Goal: Task Accomplishment & Management: Use online tool/utility

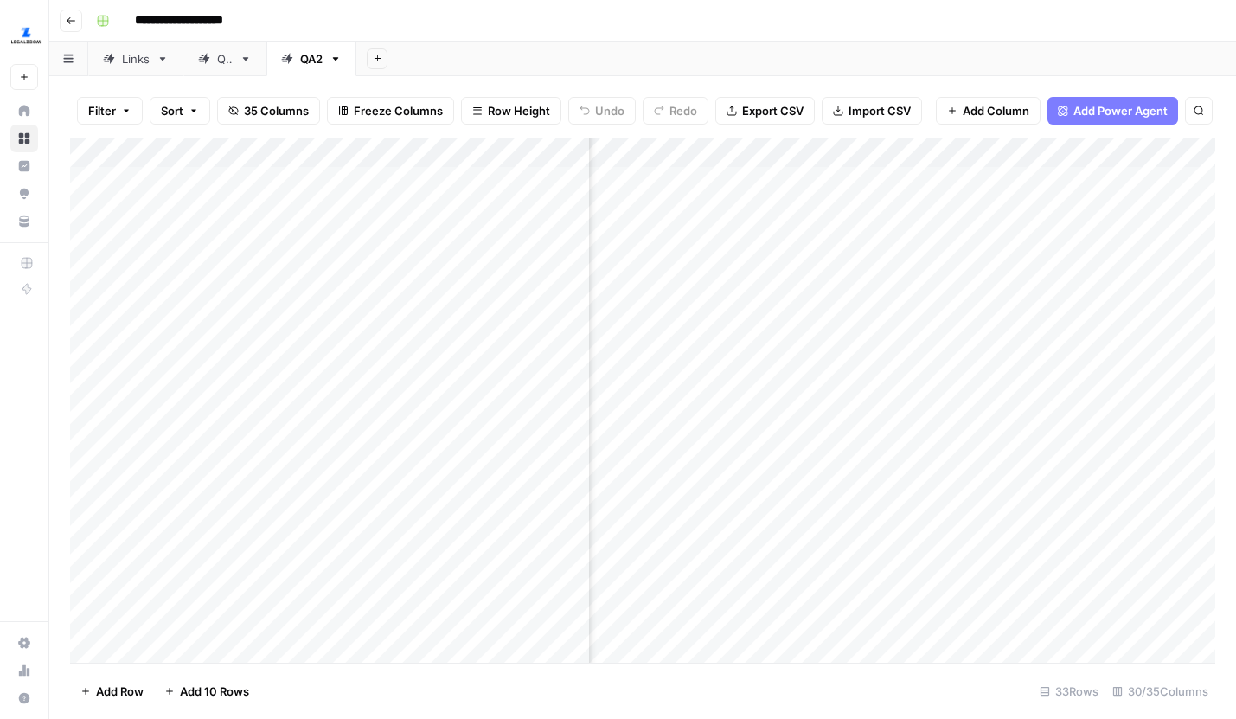
scroll to position [2, 3875]
click at [773, 237] on div "Add Column" at bounding box center [643, 400] width 1146 height 524
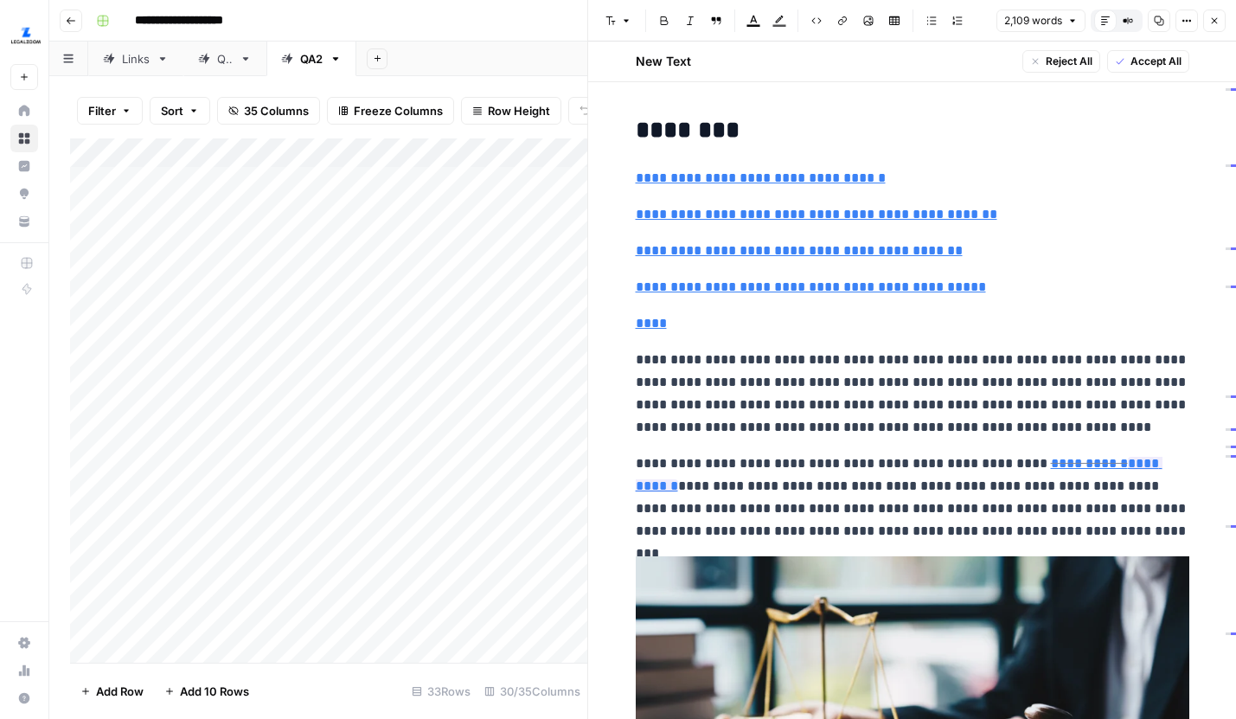
scroll to position [2, 4041]
click at [1210, 19] on icon "button" at bounding box center [1215, 21] width 10 height 10
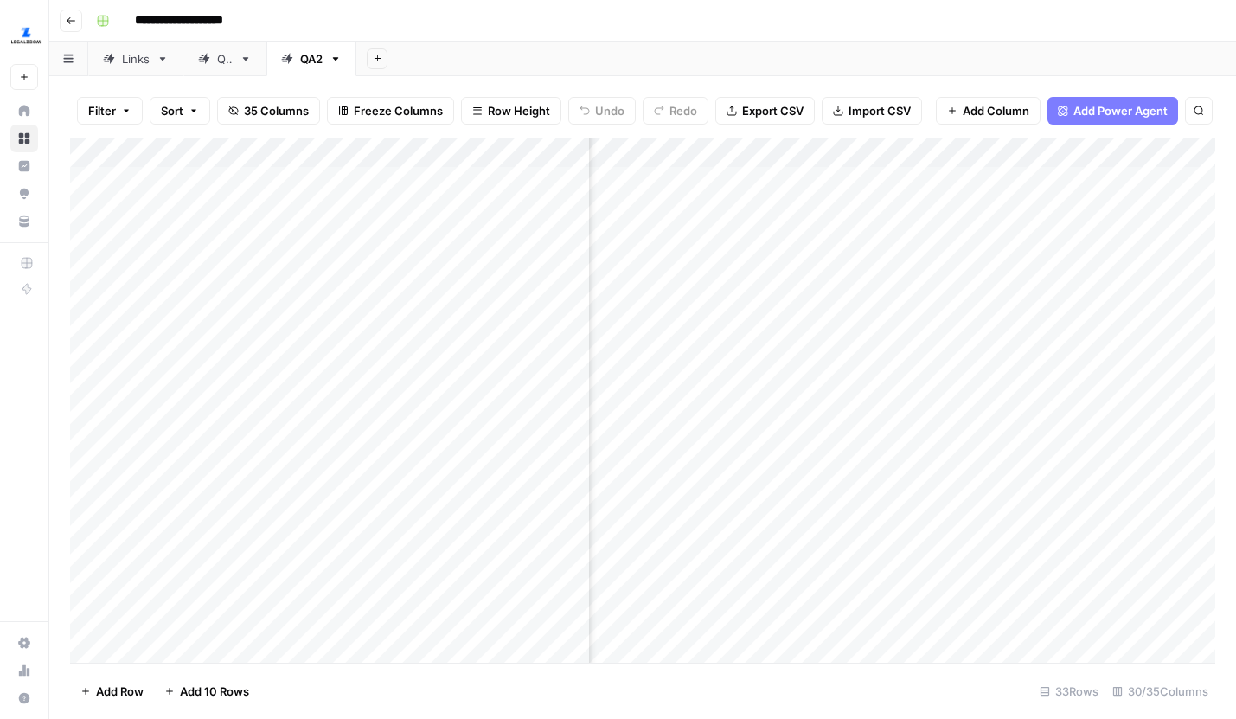
scroll to position [0, 3594]
click at [1058, 240] on div "Add Column" at bounding box center [643, 400] width 1146 height 524
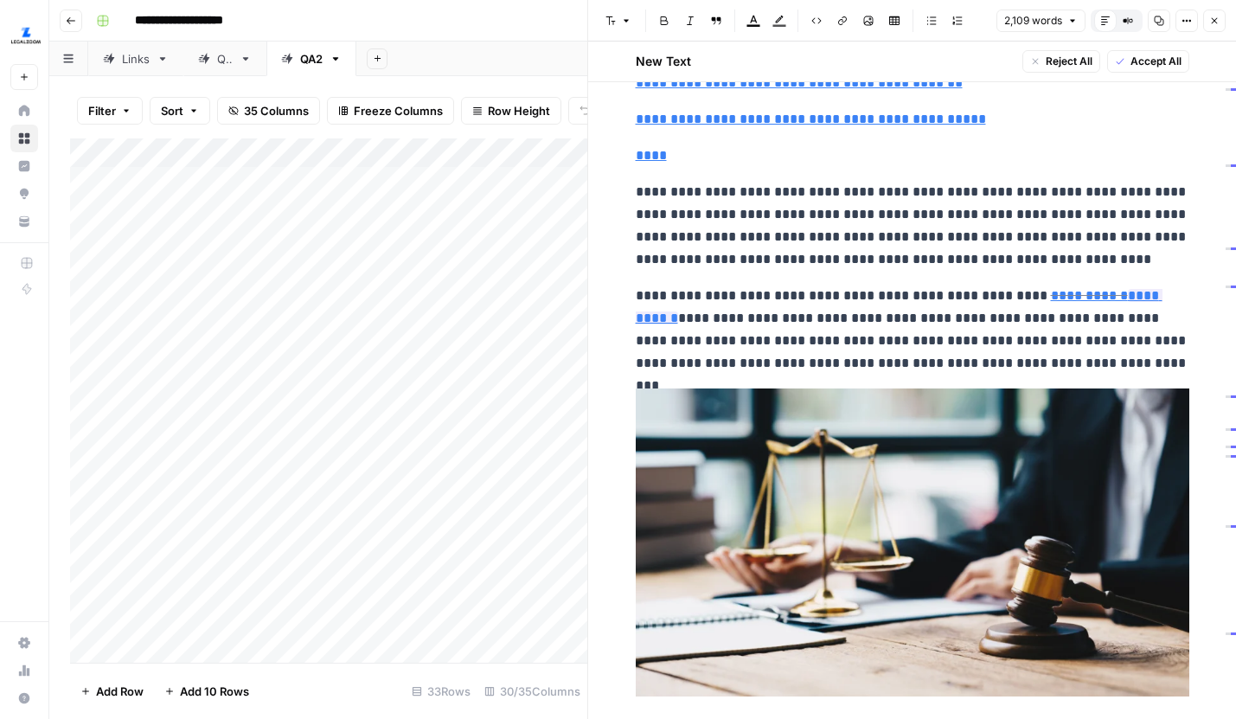
scroll to position [187, 0]
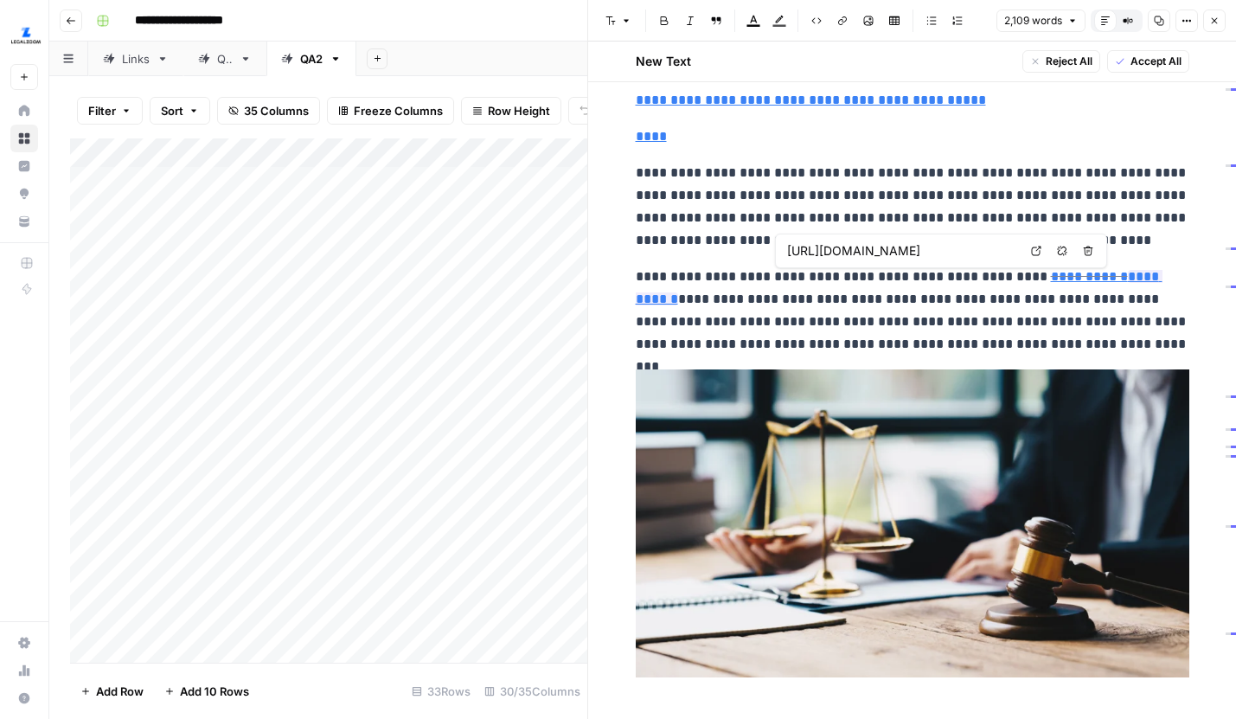
click at [1034, 247] on icon at bounding box center [1037, 252] width 10 height 10
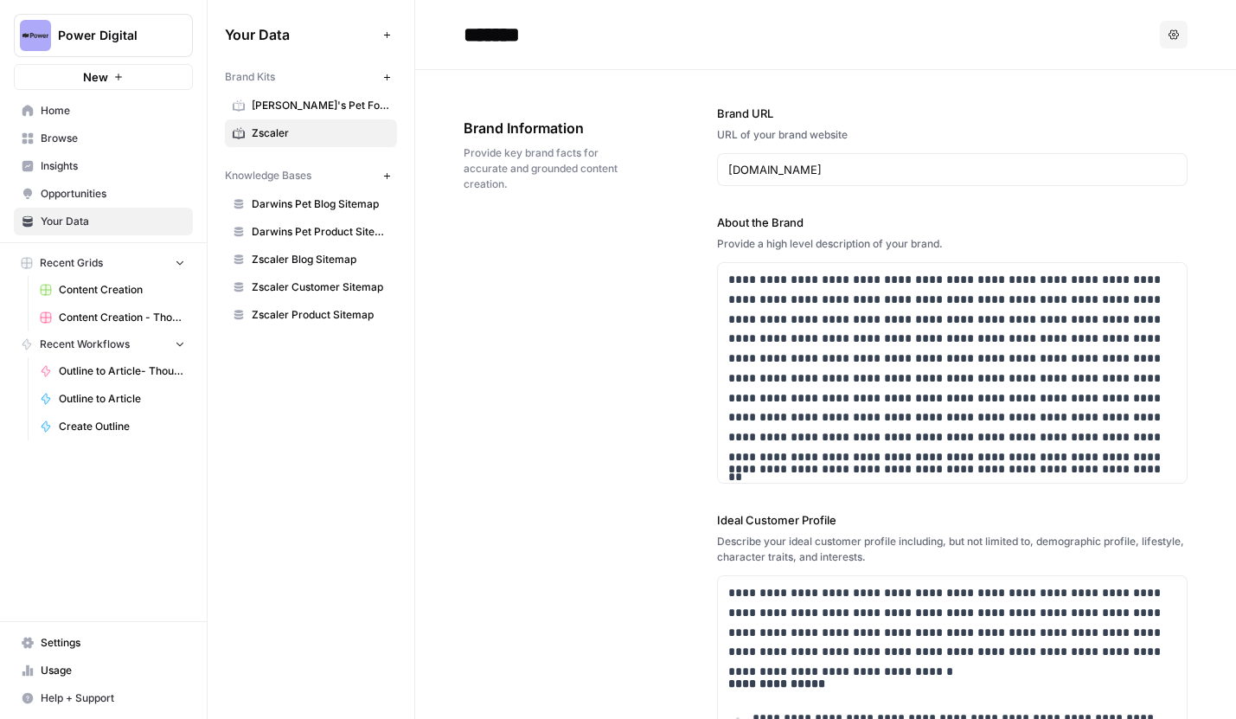
scroll to position [444, 0]
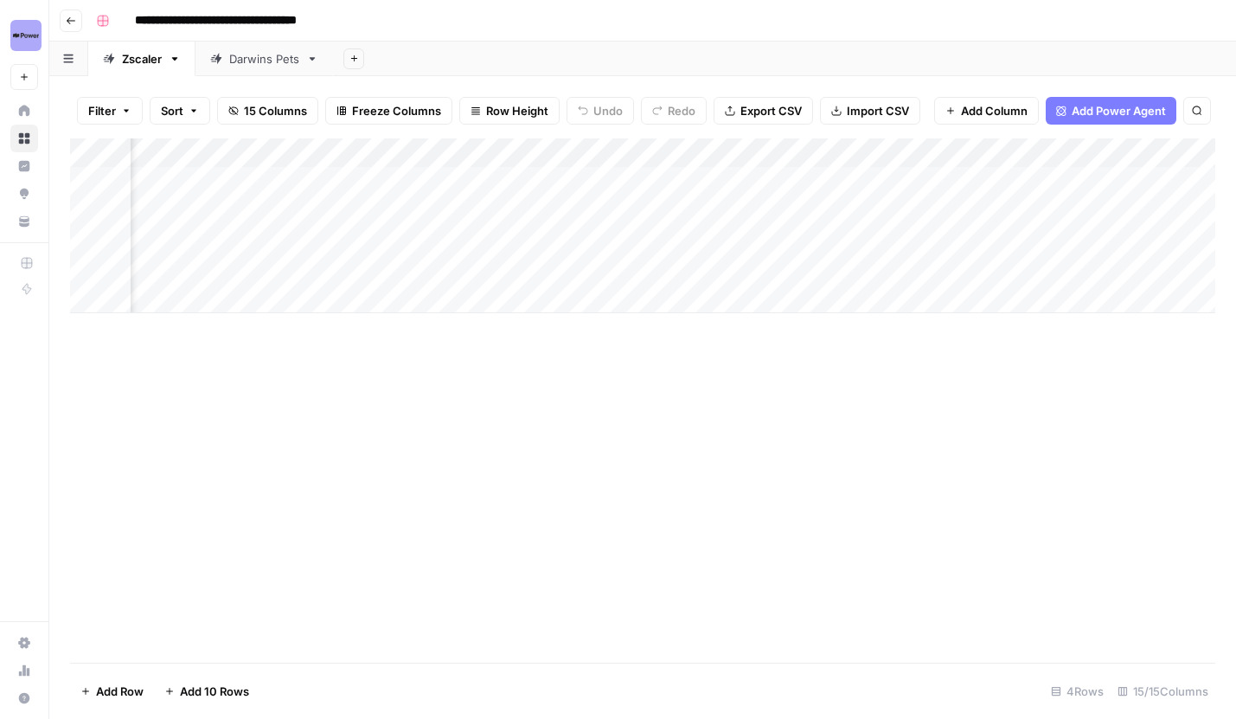
scroll to position [0, 2021]
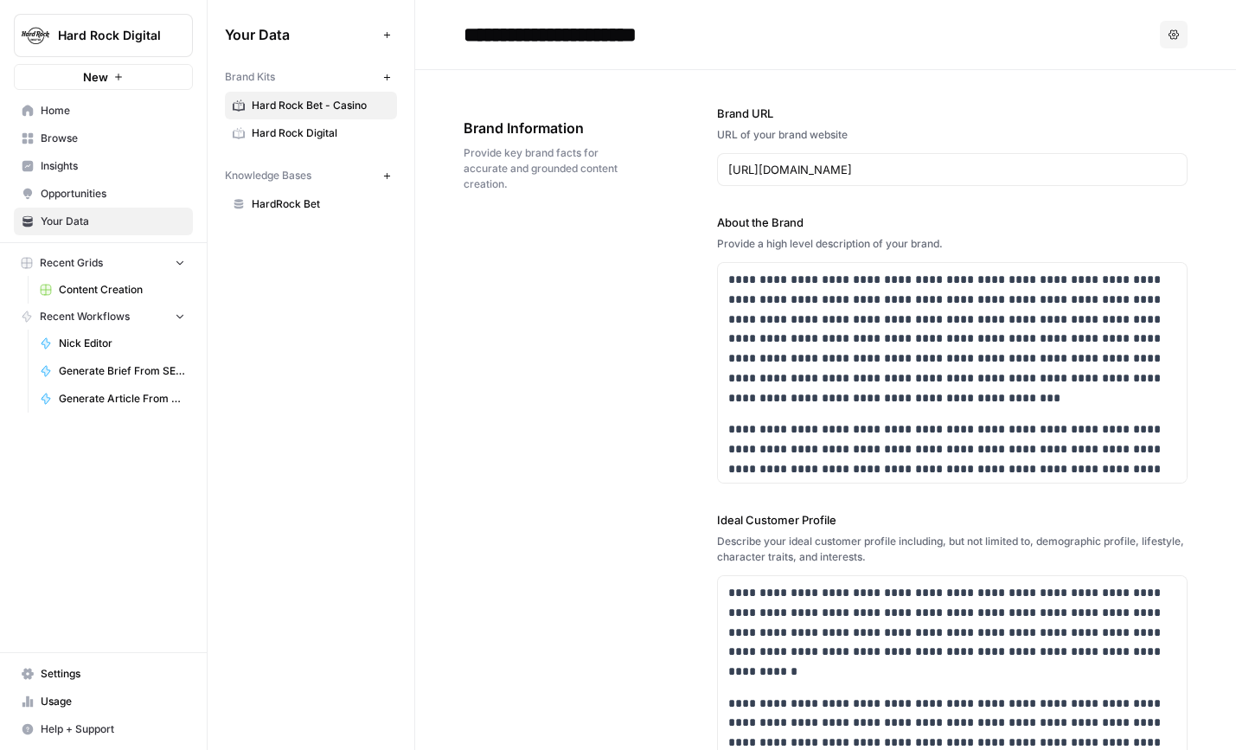
scroll to position [1910, 0]
